Goal: Obtain resource: Obtain resource

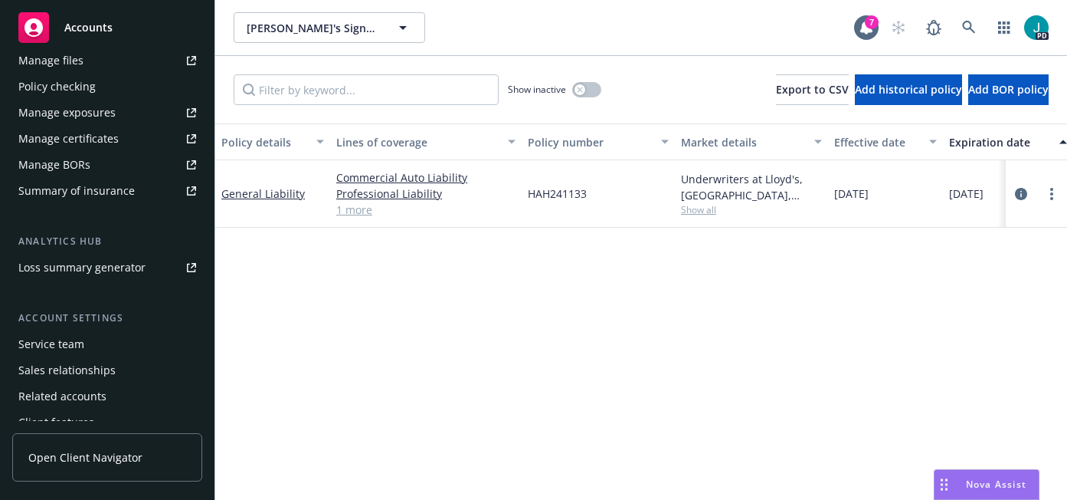
scroll to position [384, 0]
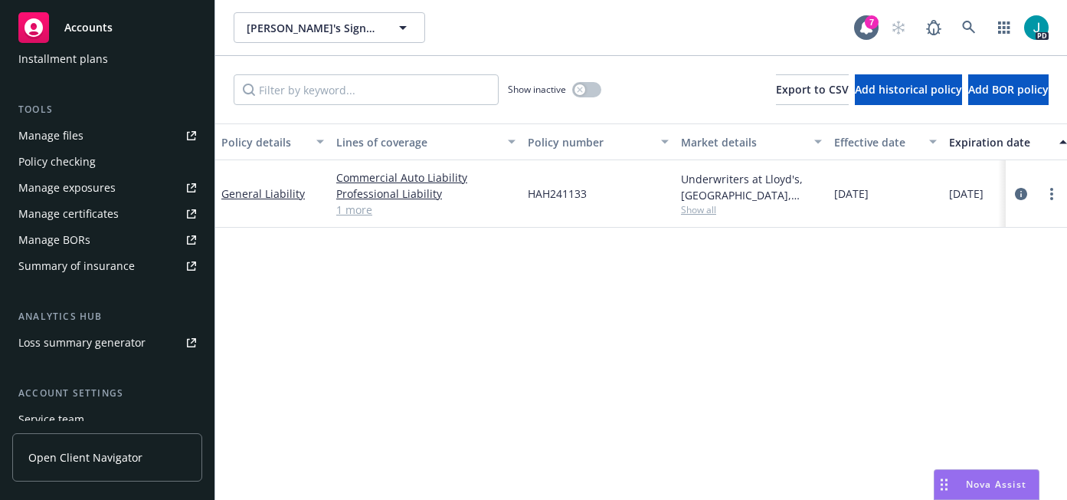
click at [107, 215] on div "Manage certificates" at bounding box center [68, 213] width 100 height 25
click at [302, 23] on span "[PERSON_NAME]'s Signature Rehabilitation" at bounding box center [313, 28] width 133 height 16
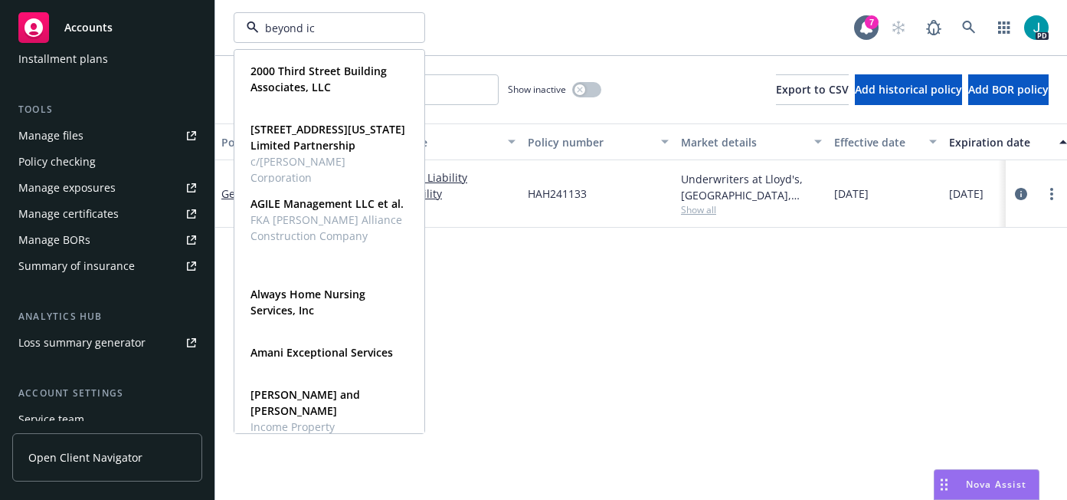
type input "beyond ice"
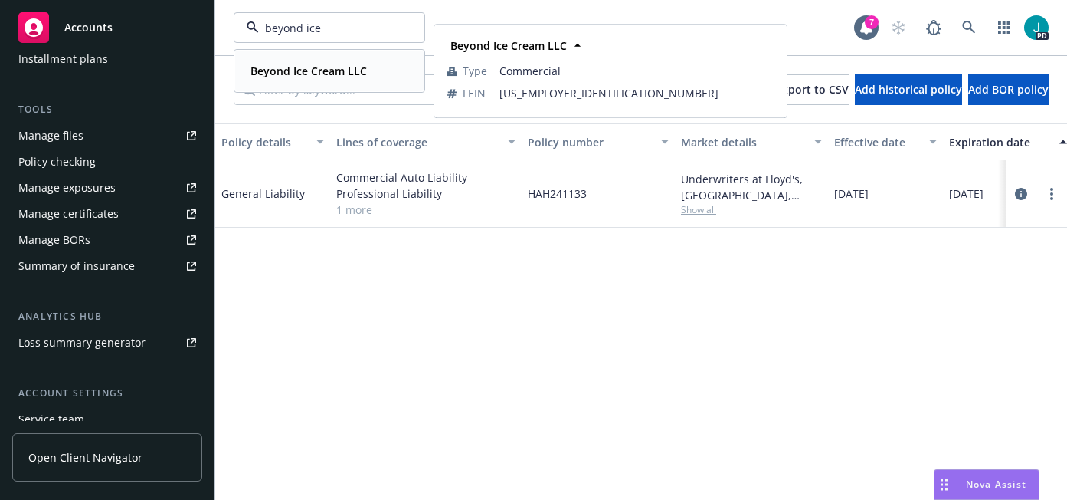
click at [301, 70] on strong "Beyond Ice Cream LLC" at bounding box center [309, 71] width 116 height 15
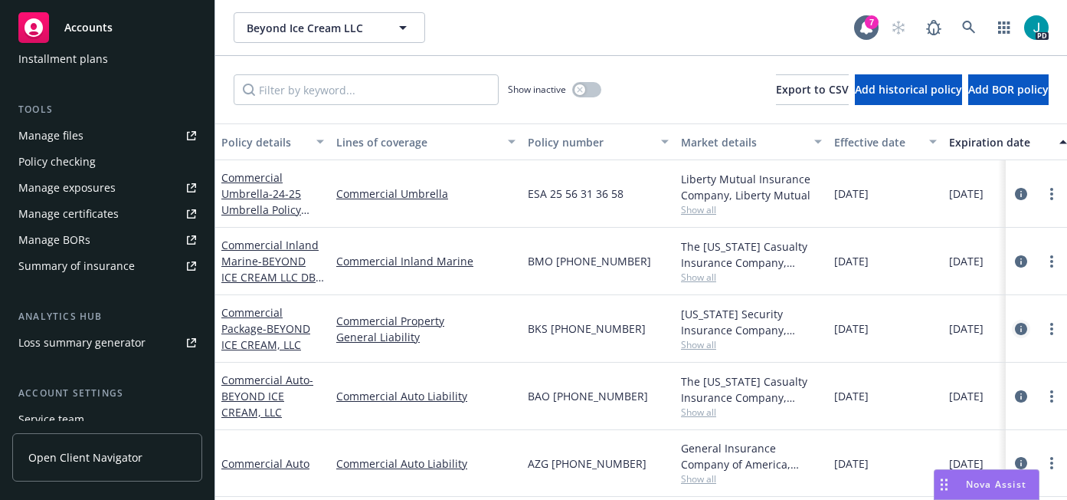
click at [1015, 330] on icon "circleInformation" at bounding box center [1021, 329] width 12 height 12
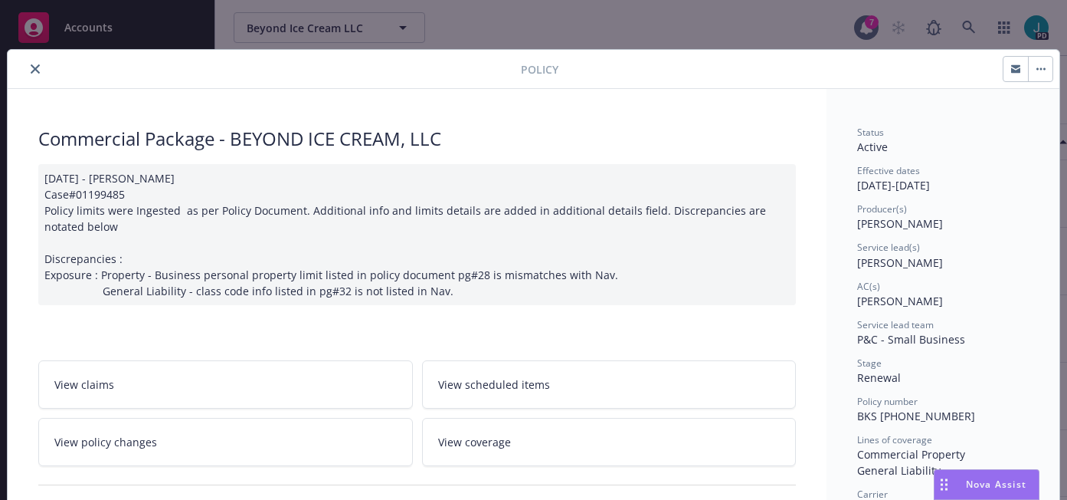
scroll to position [128, 0]
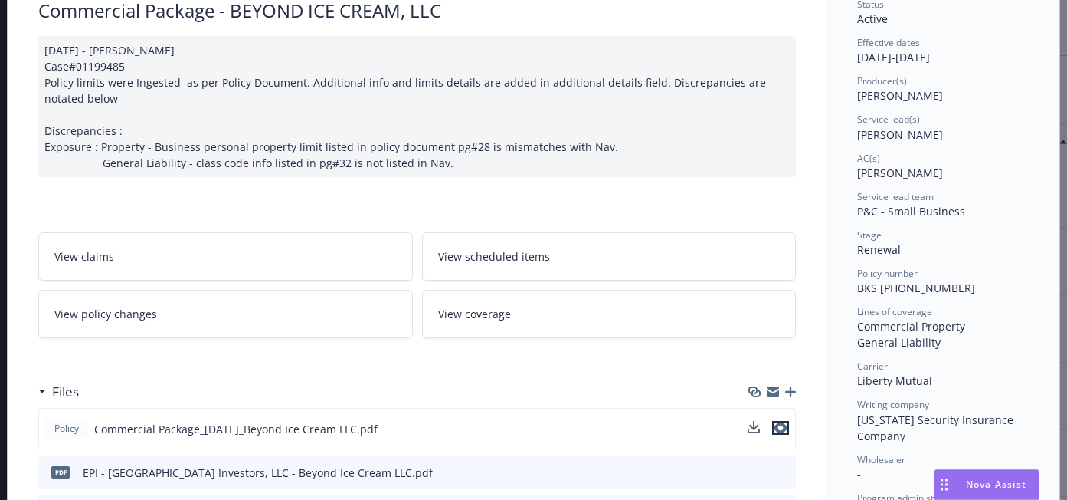
click at [775, 429] on icon "preview file" at bounding box center [781, 427] width 14 height 11
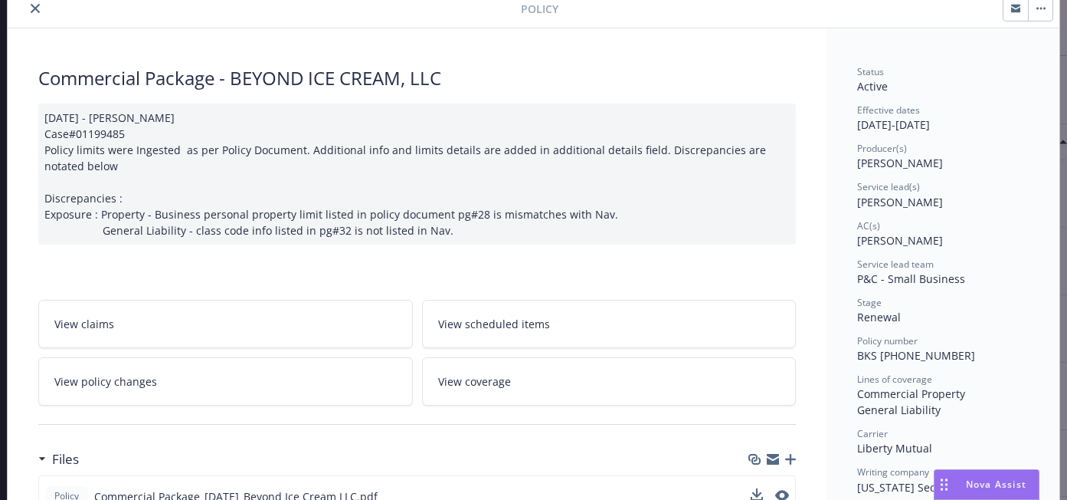
scroll to position [0, 0]
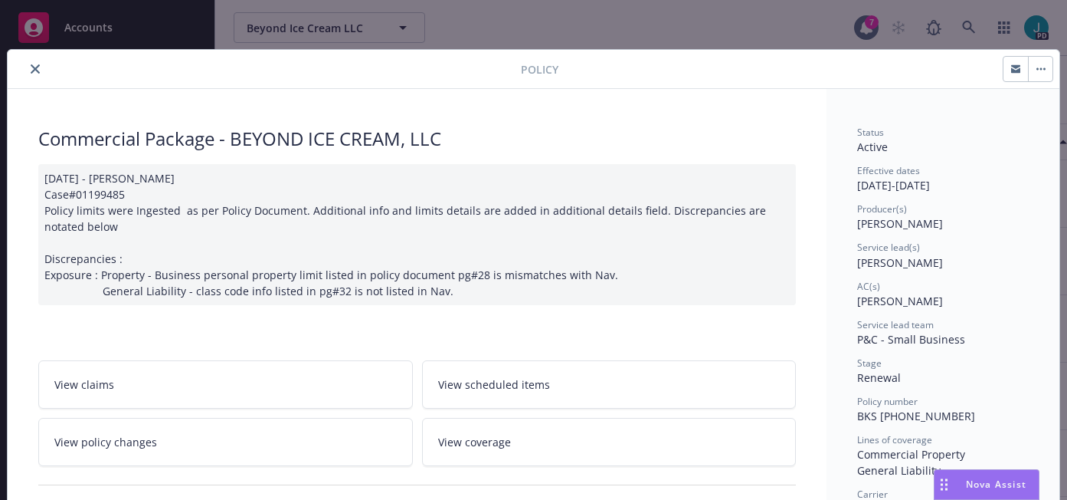
click at [31, 68] on icon "close" at bounding box center [35, 68] width 9 height 9
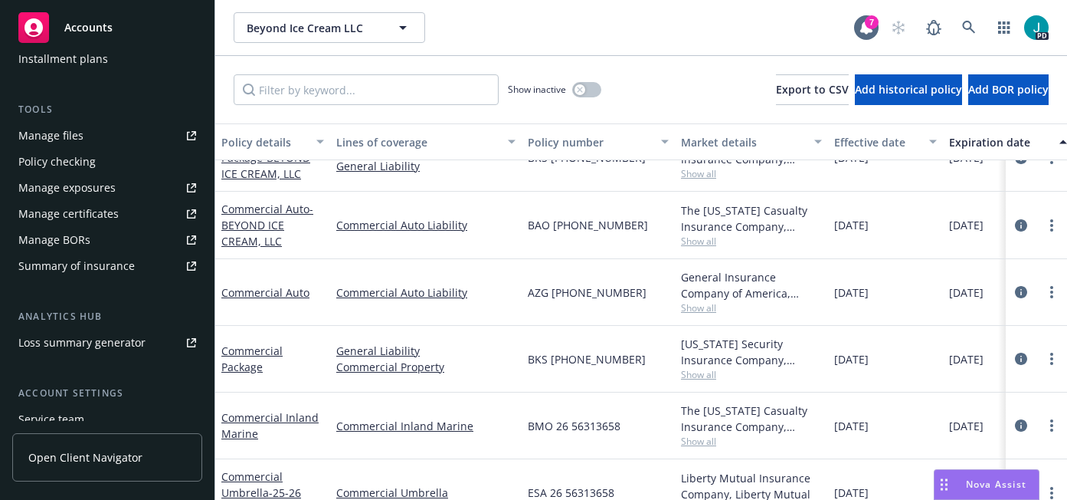
scroll to position [165, 0]
click at [1015, 359] on icon "circleInformation" at bounding box center [1021, 358] width 12 height 12
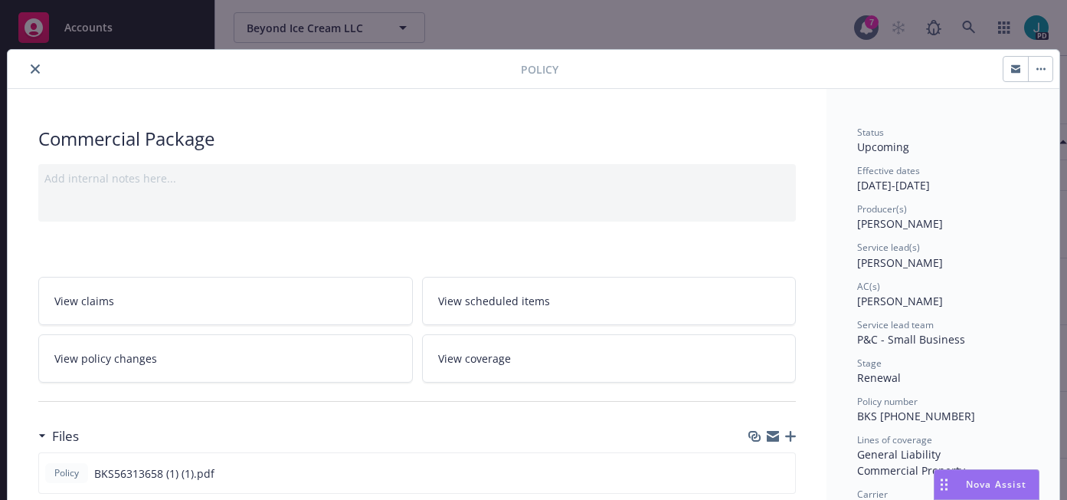
scroll to position [133, 0]
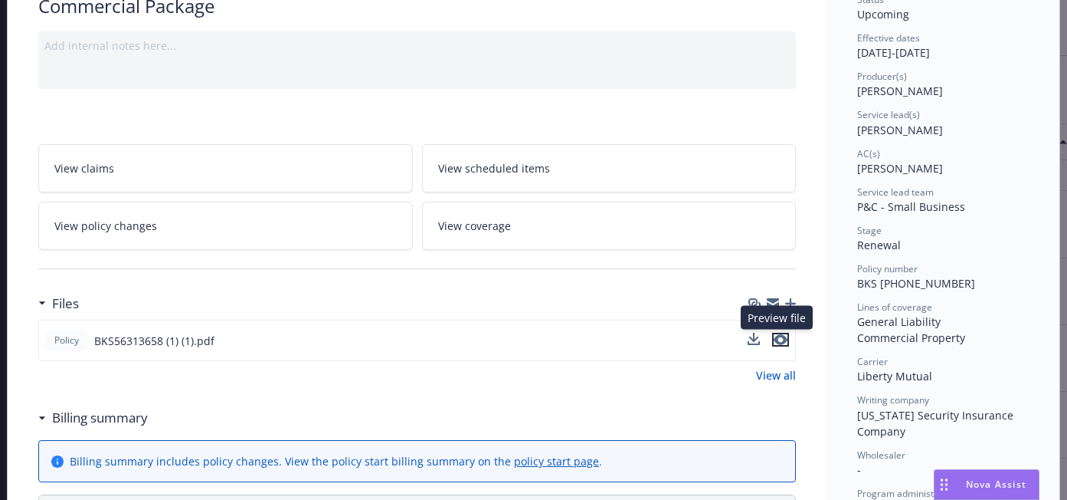
click at [775, 341] on icon "preview file" at bounding box center [781, 339] width 14 height 11
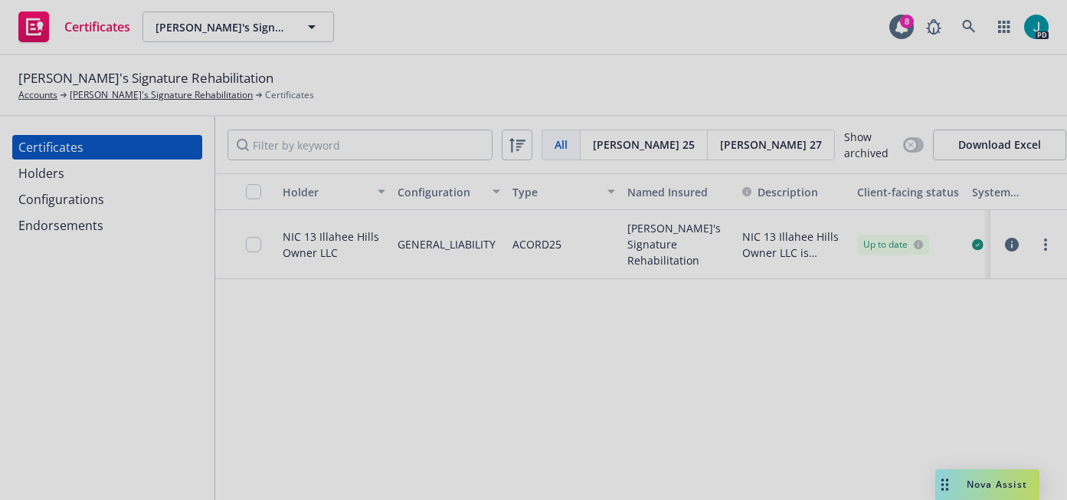
click at [233, 21] on div at bounding box center [533, 250] width 1067 height 500
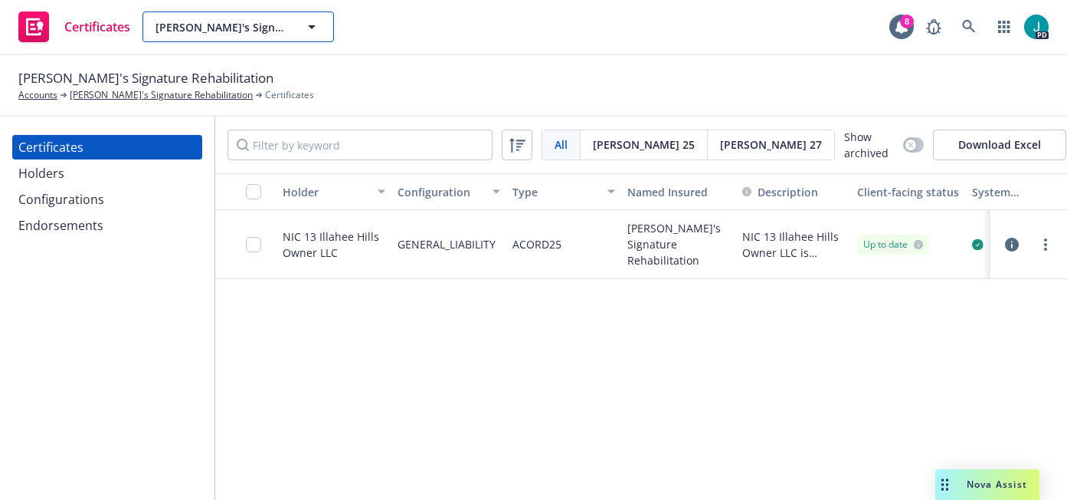
click at [233, 28] on span "[PERSON_NAME]'s Signature Rehabilitation" at bounding box center [222, 27] width 133 height 16
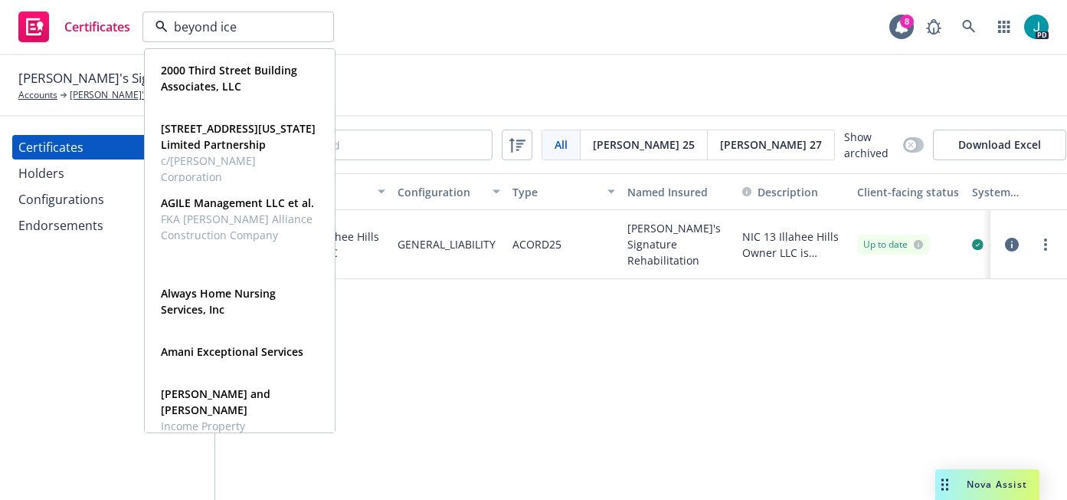
type input "beyond ice"
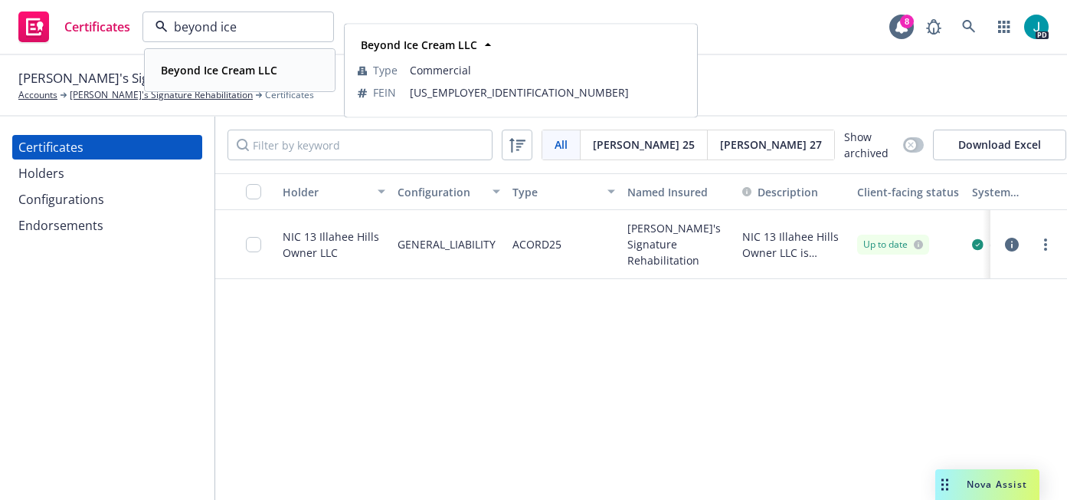
click at [210, 66] on strong "Beyond Ice Cream LLC" at bounding box center [219, 70] width 116 height 15
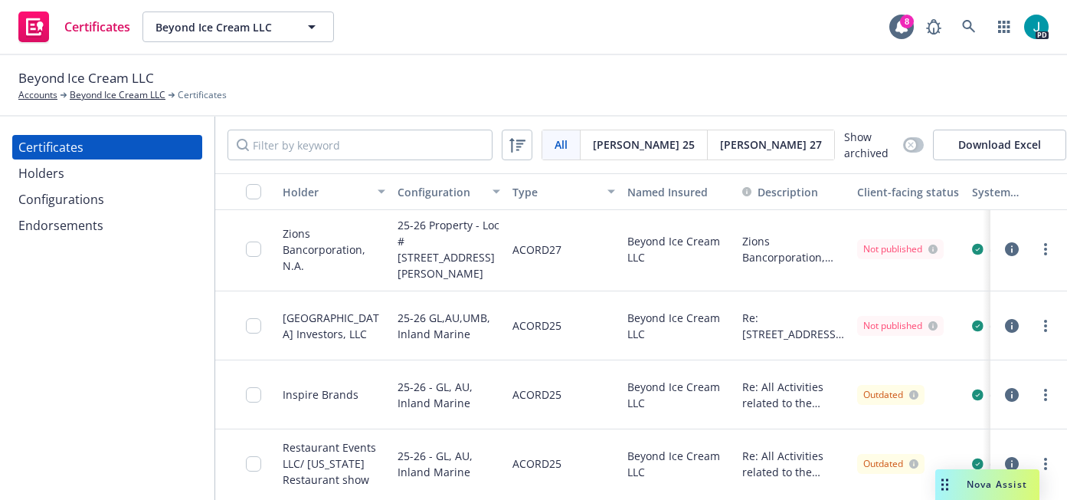
scroll to position [2, 0]
click at [1005, 251] on icon "button" at bounding box center [1012, 249] width 14 height 14
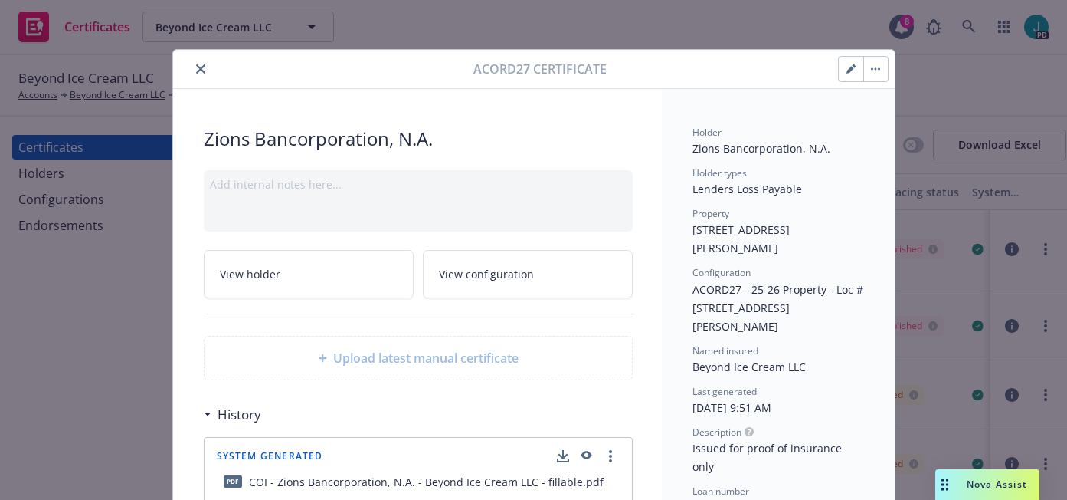
scroll to position [126, 0]
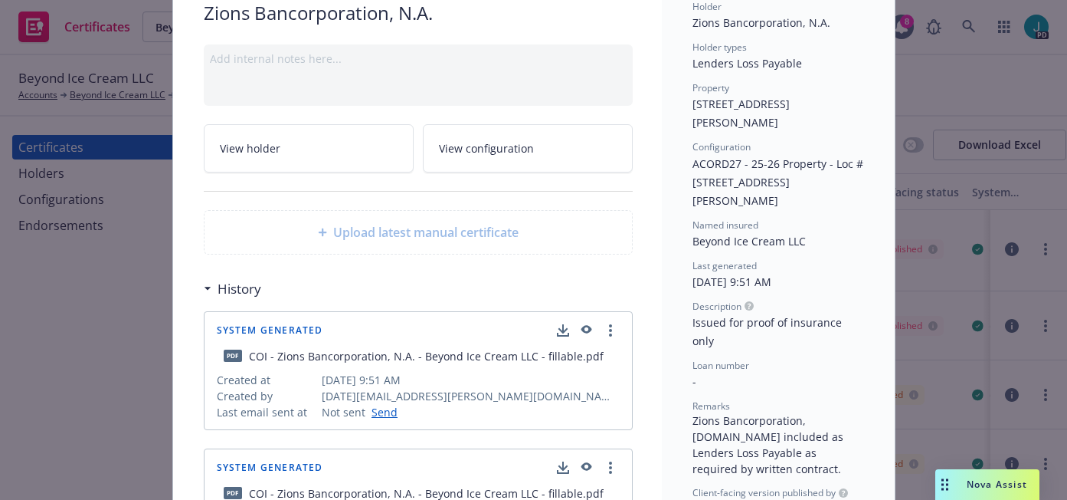
click at [582, 331] on icon "button" at bounding box center [586, 329] width 11 height 8
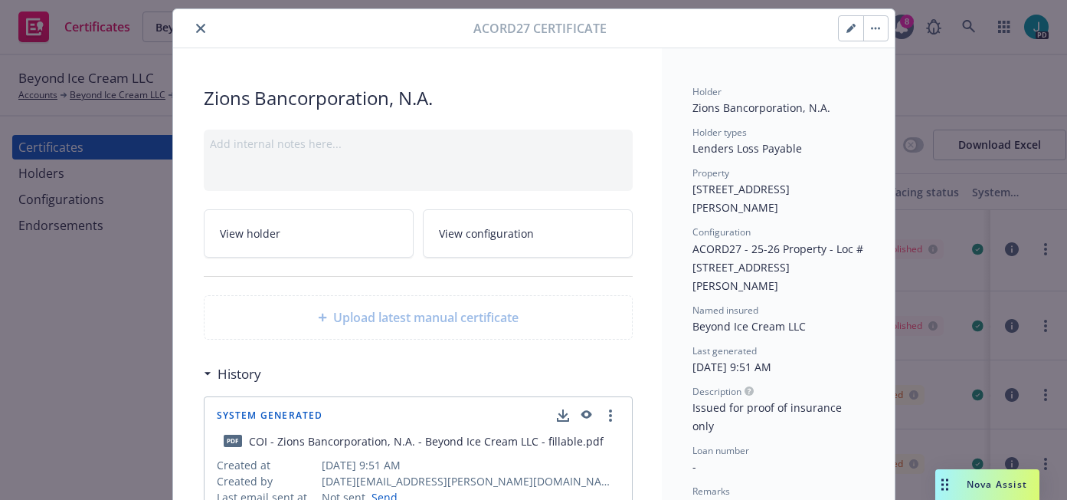
scroll to position [0, 0]
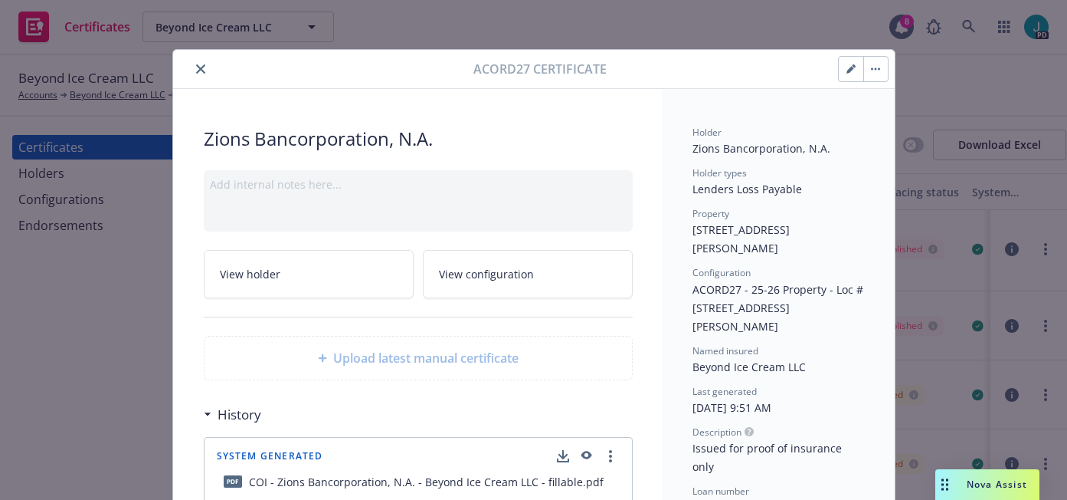
click at [199, 67] on button "close" at bounding box center [201, 69] width 18 height 18
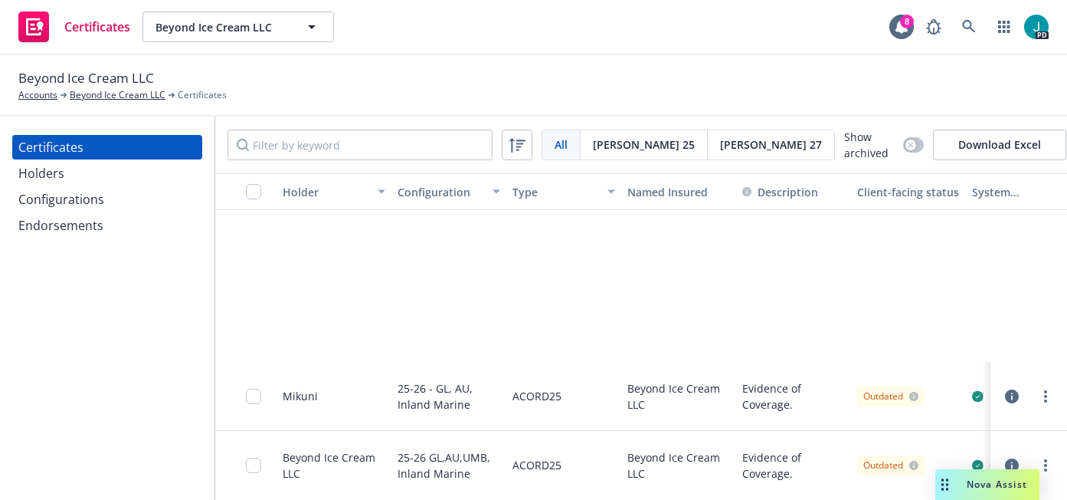
scroll to position [1388, 0]
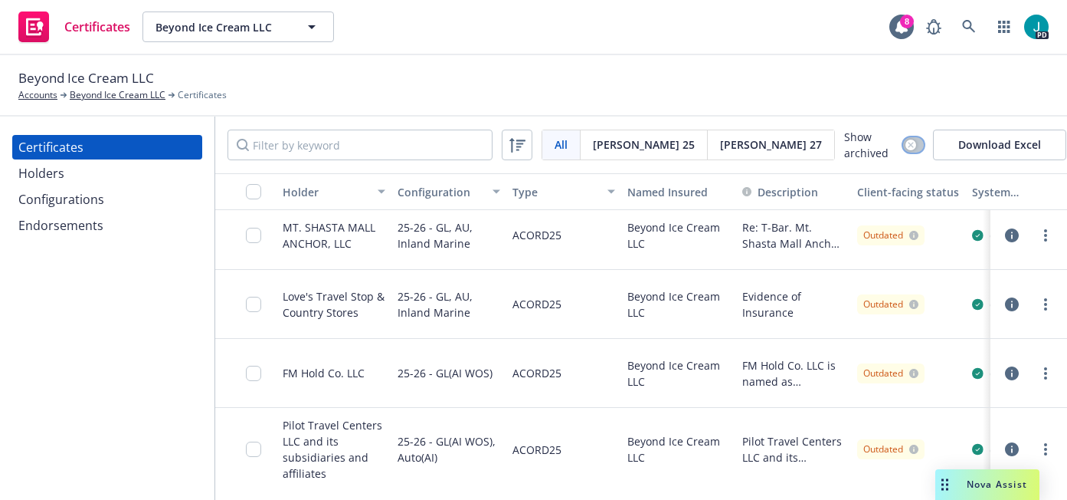
click at [906, 148] on div "button" at bounding box center [911, 144] width 11 height 11
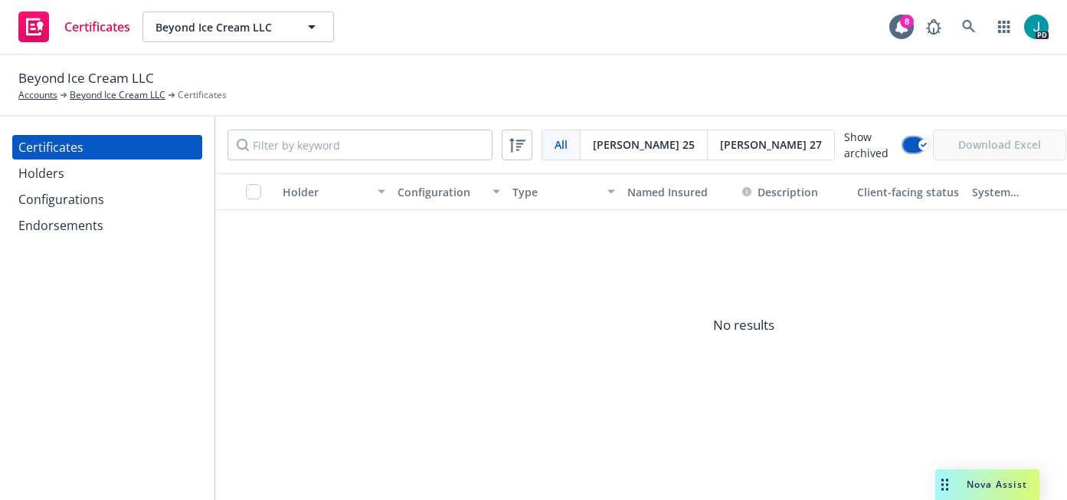
click at [903, 142] on button "button" at bounding box center [913, 144] width 21 height 15
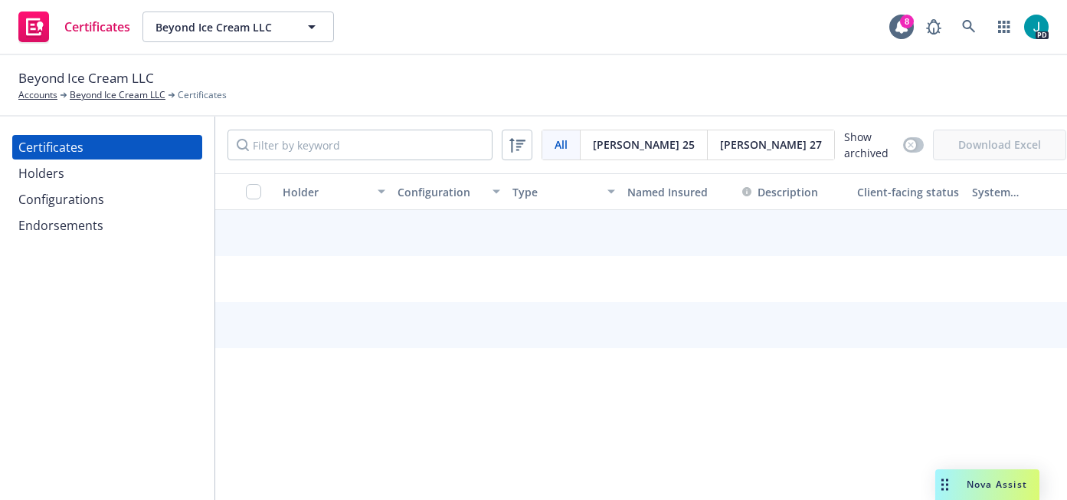
click at [133, 178] on div "Holders" at bounding box center [107, 173] width 178 height 25
